Goal: Navigation & Orientation: Find specific page/section

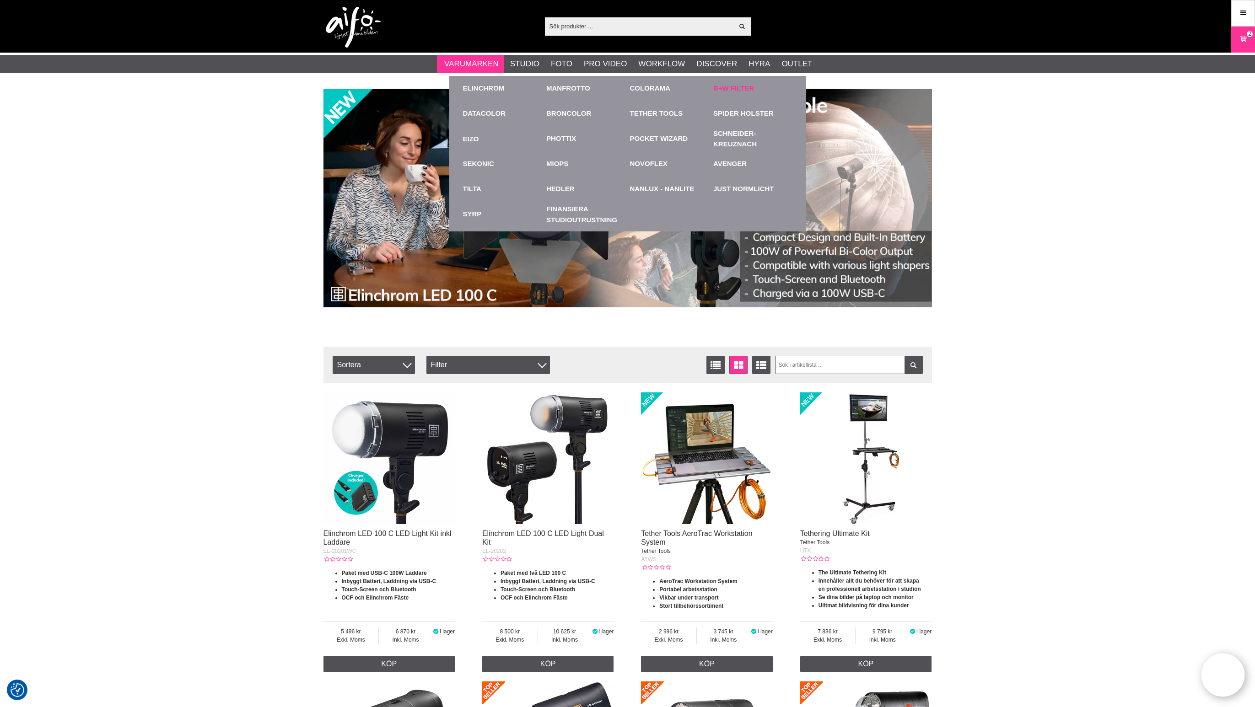
click at [744, 87] on link "B+W Filter" at bounding box center [733, 88] width 41 height 11
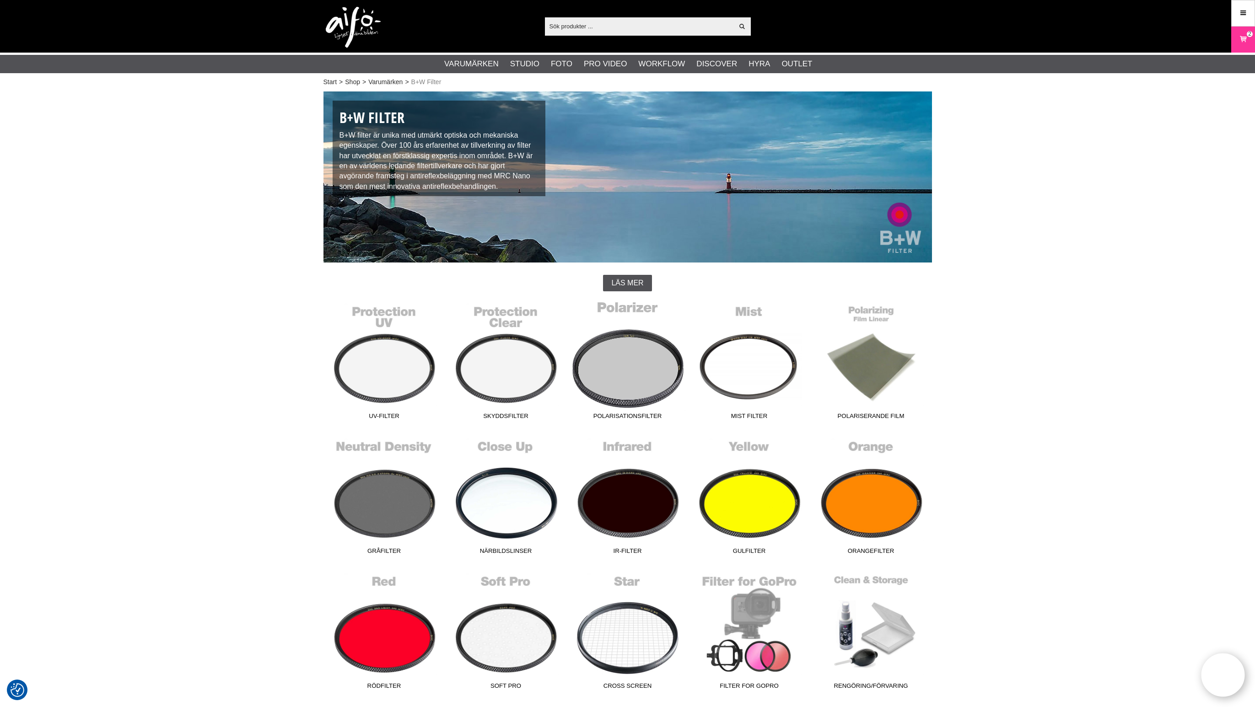
click at [634, 347] on link "Polarisationsfilter" at bounding box center [628, 363] width 122 height 124
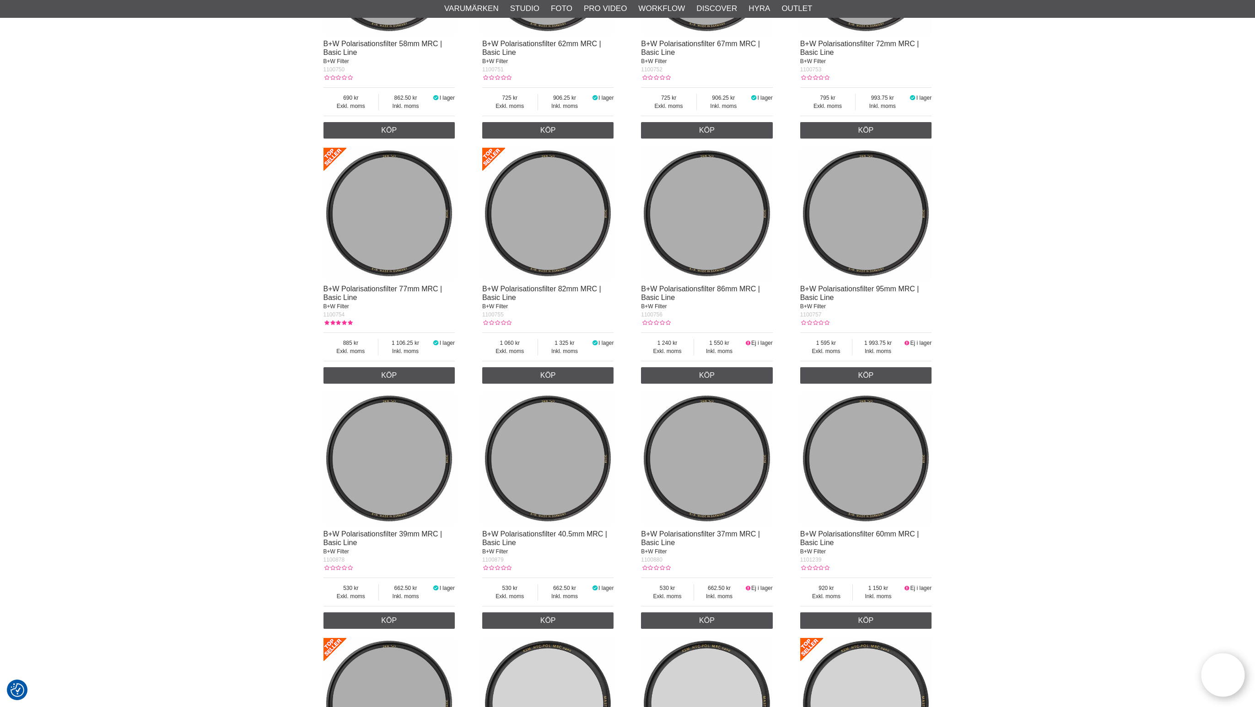
scroll to position [1000, 0]
